Goal: Check status

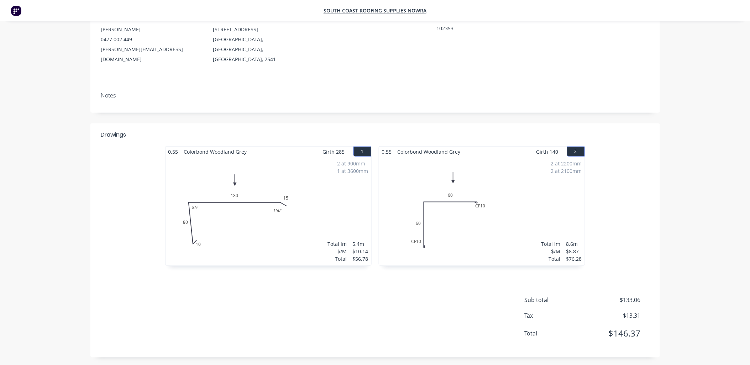
scroll to position [79, 0]
click at [386, 92] on div "Notes" at bounding box center [375, 95] width 548 height 7
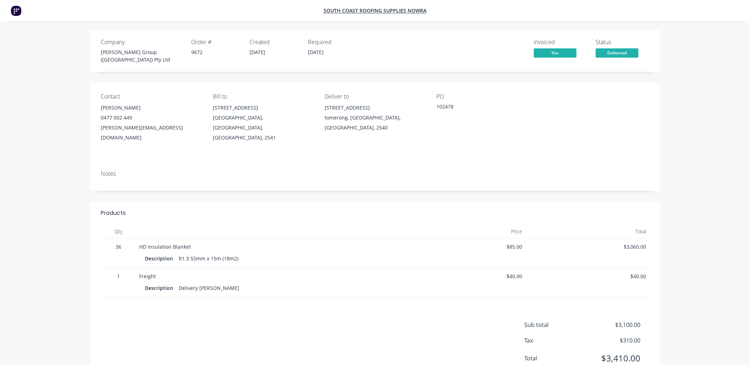
drag, startPoint x: 263, startPoint y: 168, endPoint x: 271, endPoint y: 168, distance: 8.5
click at [270, 168] on div "Notes" at bounding box center [375, 178] width 570 height 26
